Goal: Register for event/course

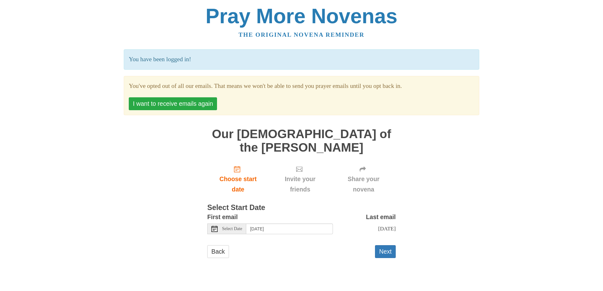
click at [145, 106] on button "I want to receive emails again" at bounding box center [173, 103] width 88 height 13
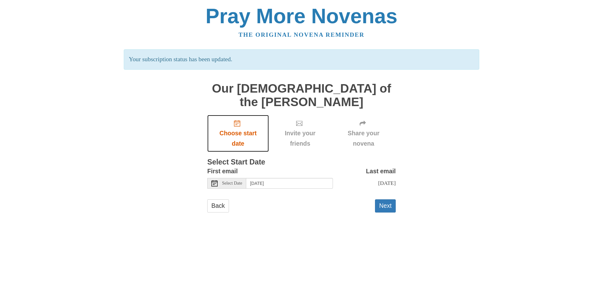
click at [238, 120] on icon "Choose start date" at bounding box center [237, 123] width 6 height 6
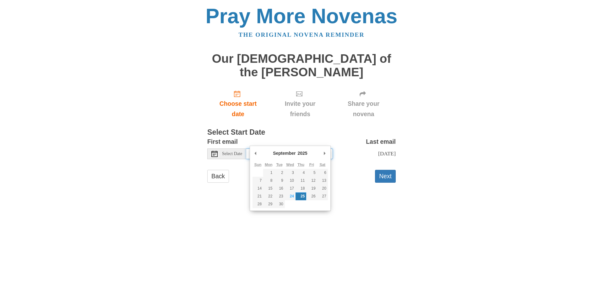
click at [292, 149] on input "Thursday, September 25th" at bounding box center [289, 154] width 87 height 11
type input "Saturday, September 27th"
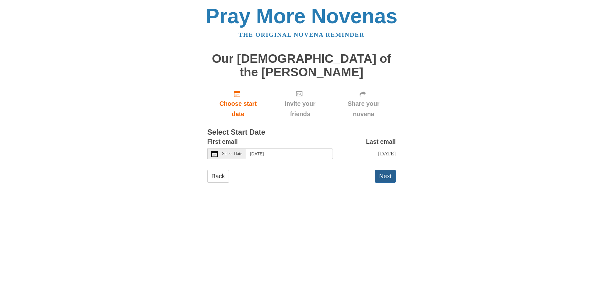
click at [390, 170] on button "Next" at bounding box center [385, 176] width 21 height 13
